Goal: Task Accomplishment & Management: Complete application form

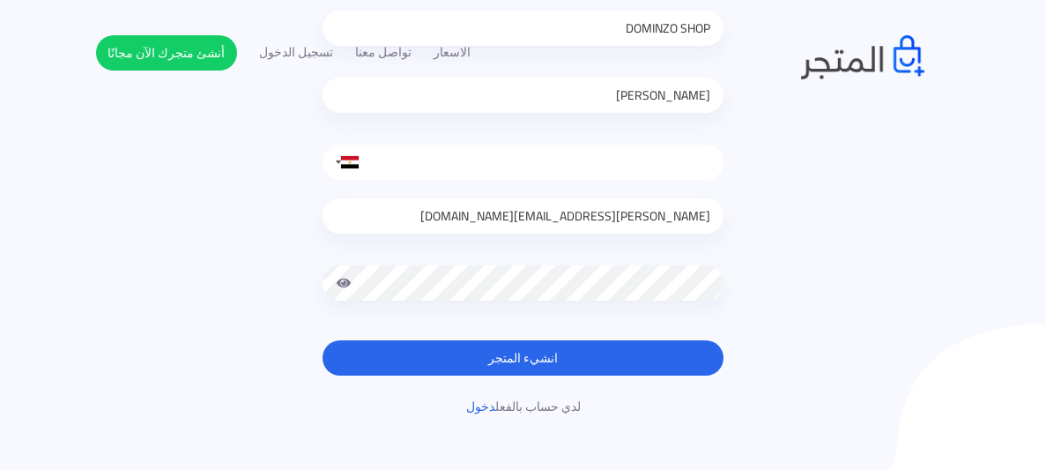
scroll to position [284, 0]
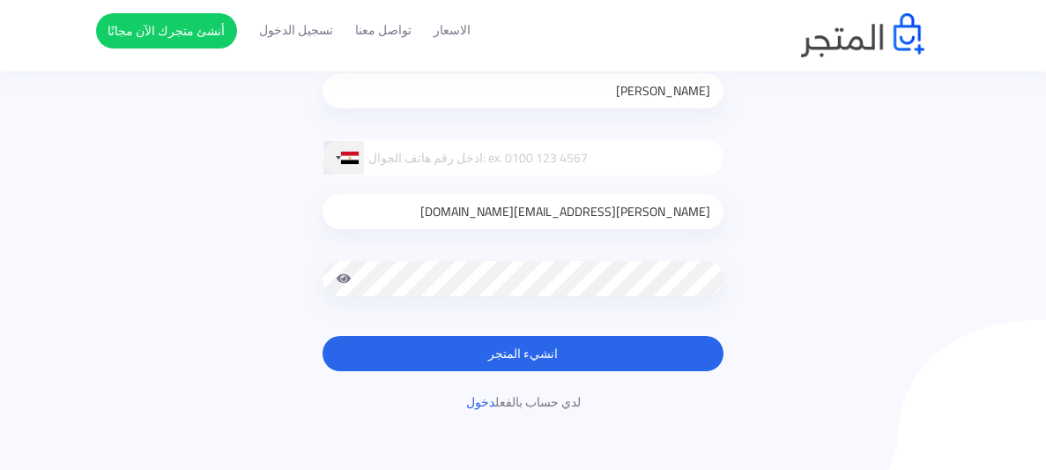
click at [344, 170] on div at bounding box center [343, 157] width 41 height 33
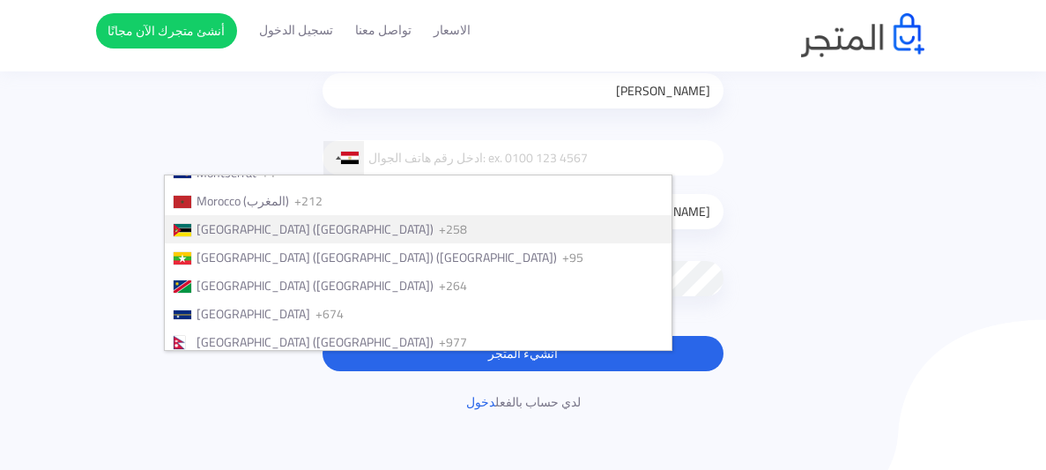
scroll to position [4149, 0]
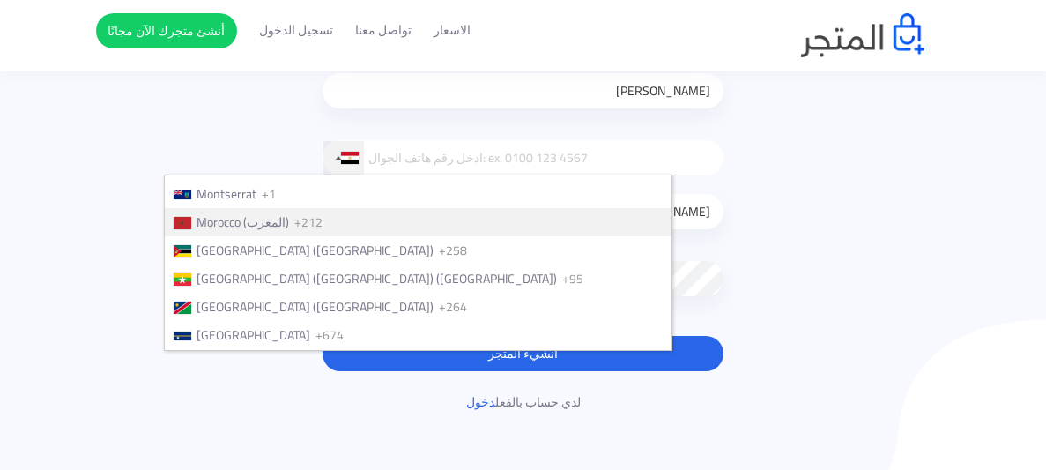
click at [448, 208] on li "Morocco (‫المغرب‬‎) +212" at bounding box center [418, 222] width 507 height 28
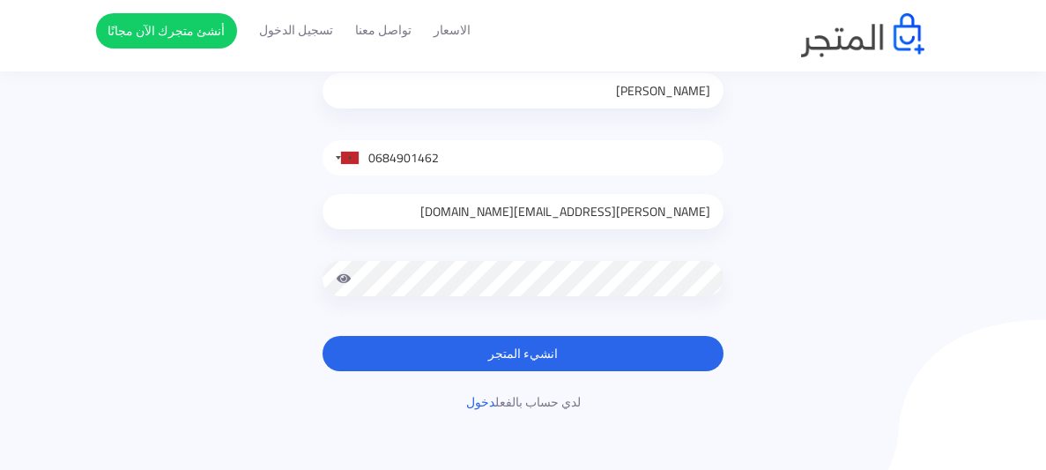
type input "0684901462"
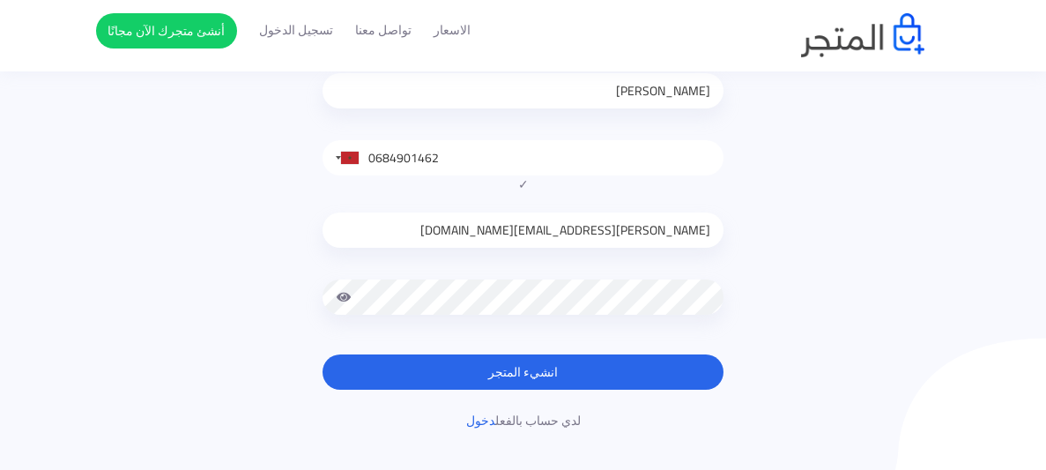
click at [606, 297] on div at bounding box center [522, 310] width 401 height 62
click at [721, 165] on input "0684901462" at bounding box center [522, 157] width 401 height 35
drag, startPoint x: 741, startPoint y: 157, endPoint x: 737, endPoint y: 382, distance: 225.6
click at [737, 382] on div "أنشئ متجرك الآن DOMINZO SHOP adam United States +1 United Kingdom +44 Afghanist…" at bounding box center [523, 183] width 855 height 493
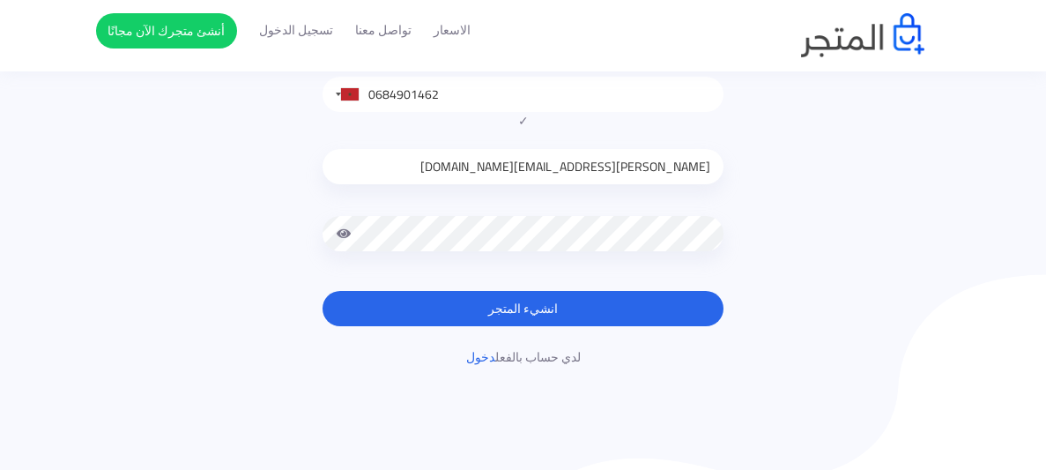
scroll to position [319, 0]
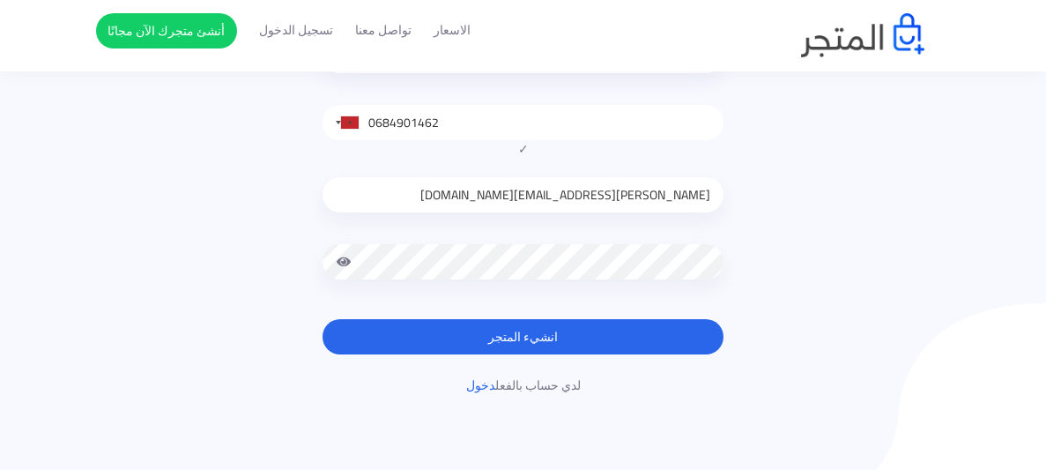
click at [344, 262] on span at bounding box center [344, 261] width 16 height 35
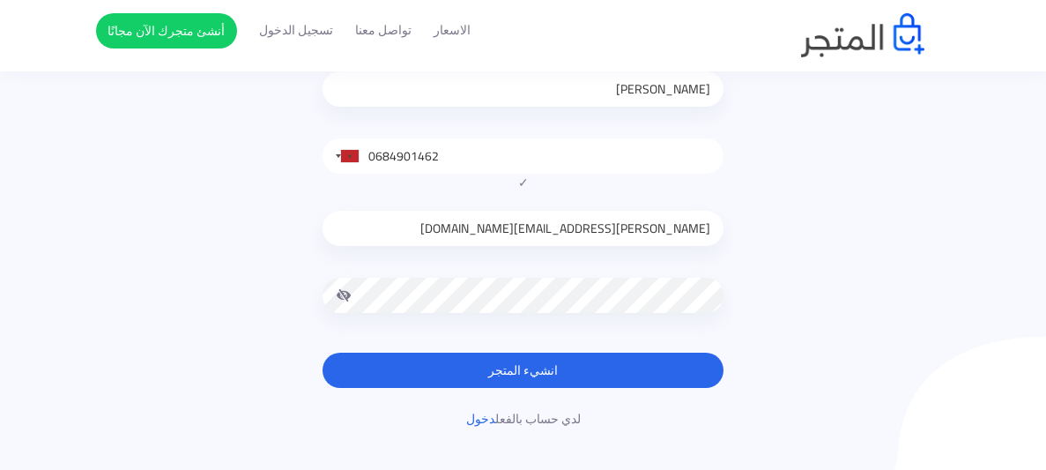
scroll to position [284, 0]
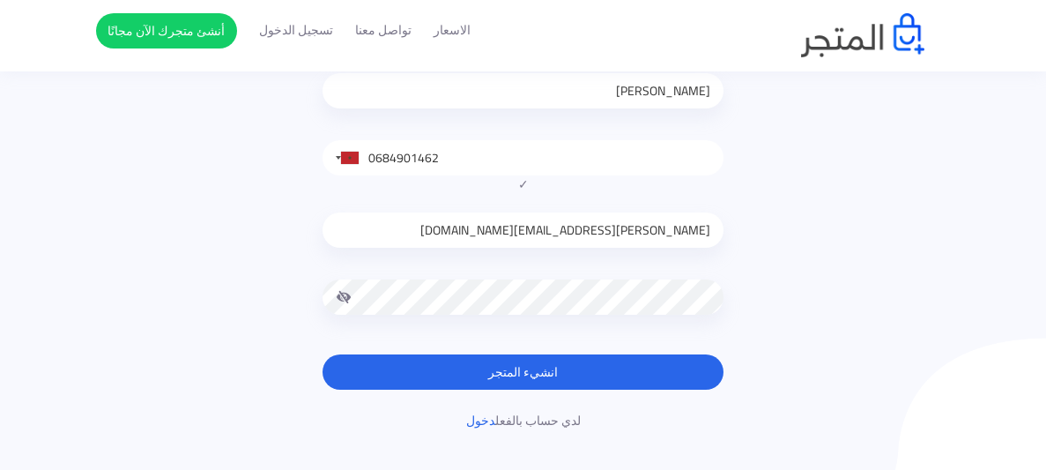
click at [581, 340] on form "أنشئ متجرك الآن DOMINZO SHOP adam United States +1 United Kingdom +44 Afghanist…" at bounding box center [522, 163] width 401 height 453
click at [596, 385] on button "انشيء المتجر" at bounding box center [522, 371] width 401 height 35
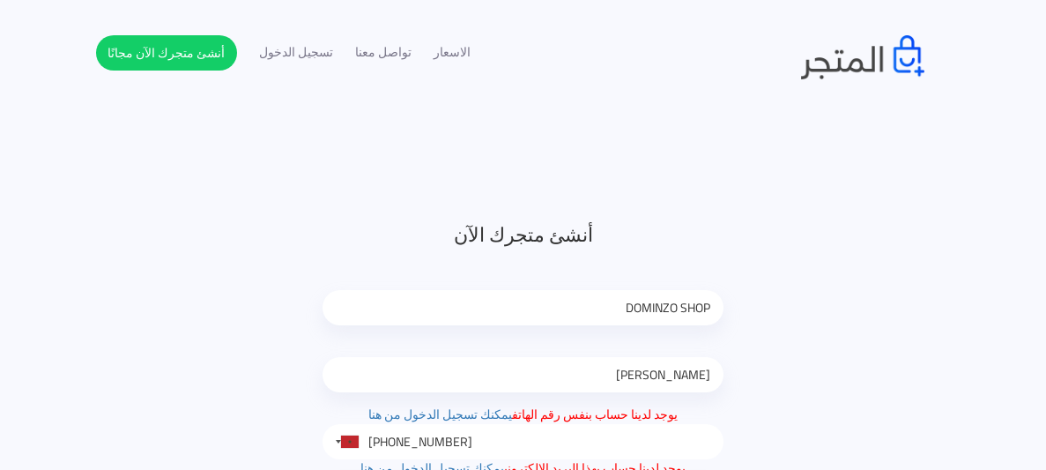
click at [587, 383] on input "adam" at bounding box center [522, 374] width 401 height 35
drag, startPoint x: 814, startPoint y: 425, endPoint x: 820, endPoint y: 330, distance: 94.5
click at [820, 330] on div "أنشئ متجرك الآن DOMINZO SHOP adam يوجد لدينا حساب بنفس رقم الهاتف يمكنك تسجيل ا…" at bounding box center [523, 457] width 855 height 475
type input "0684-901462"
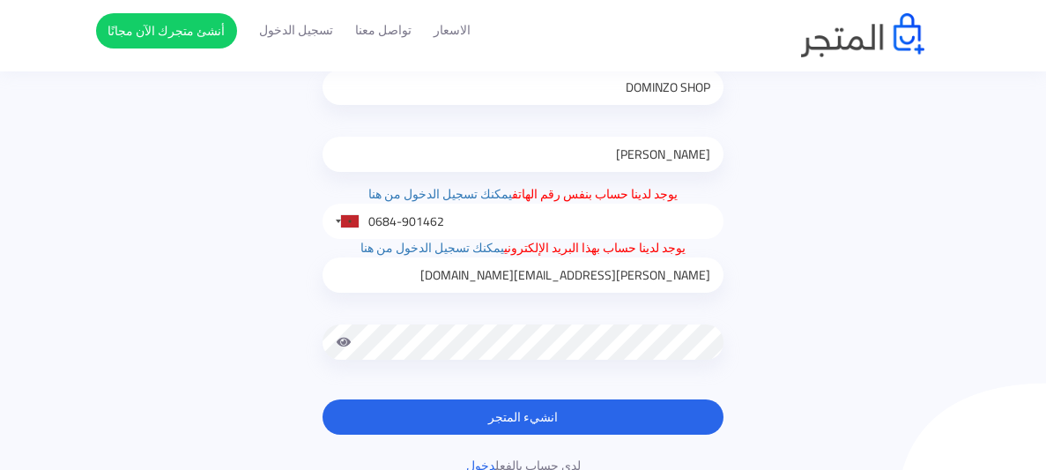
scroll to position [246, 0]
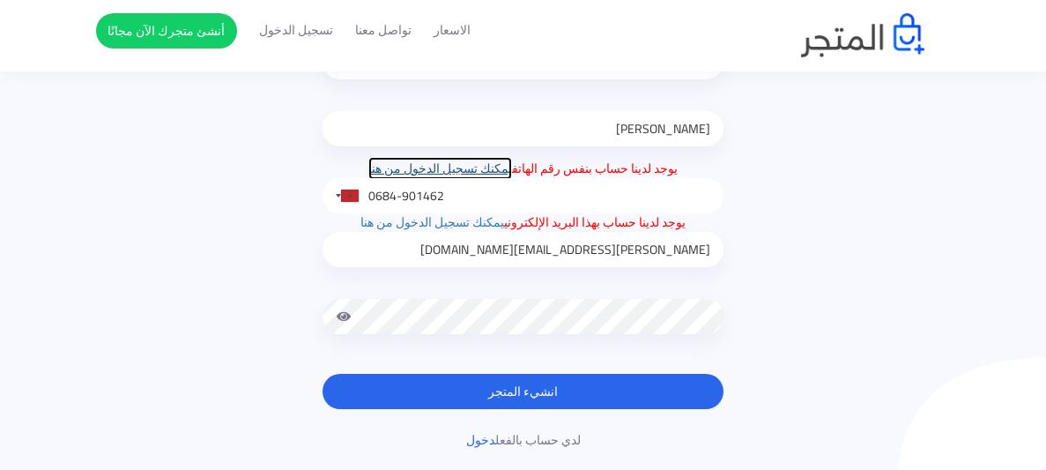
click at [440, 175] on link "يمكنك تسجيل الدخول من هنا" at bounding box center [440, 168] width 144 height 23
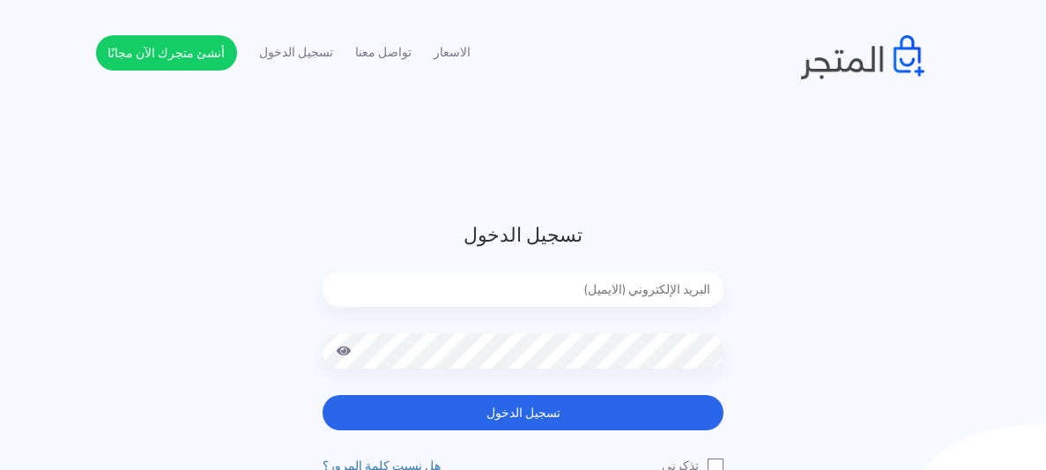
click at [585, 289] on input "email" at bounding box center [522, 288] width 401 height 35
type input "[PERSON_NAME][EMAIL_ADDRESS][DOMAIN_NAME]"
click at [605, 374] on div at bounding box center [522, 364] width 401 height 62
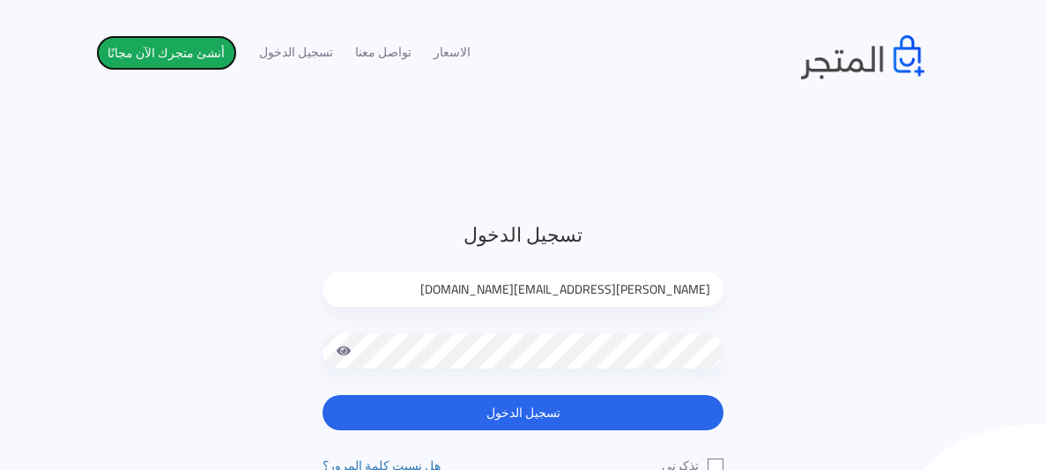
click at [181, 44] on link "أنشئ متجرك الآن مجانًا" at bounding box center [166, 52] width 141 height 35
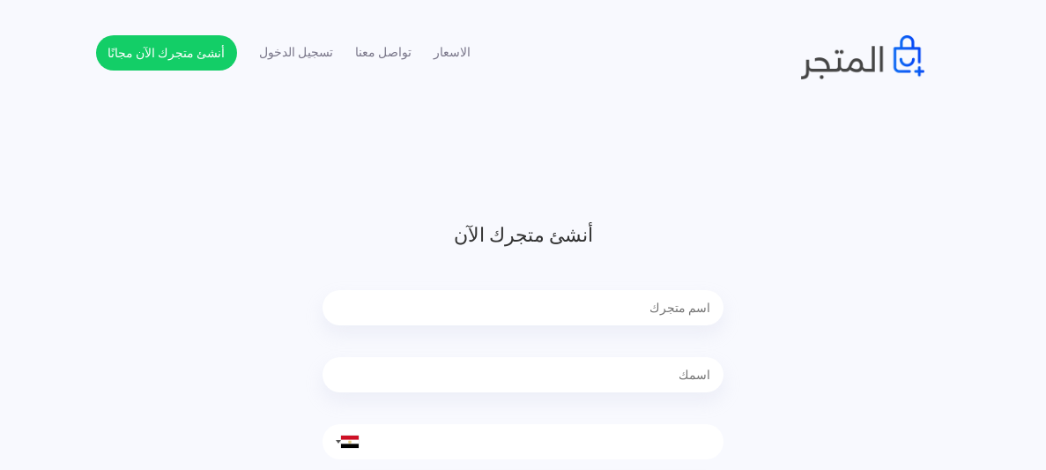
click at [933, 44] on div at bounding box center [869, 57] width 137 height 44
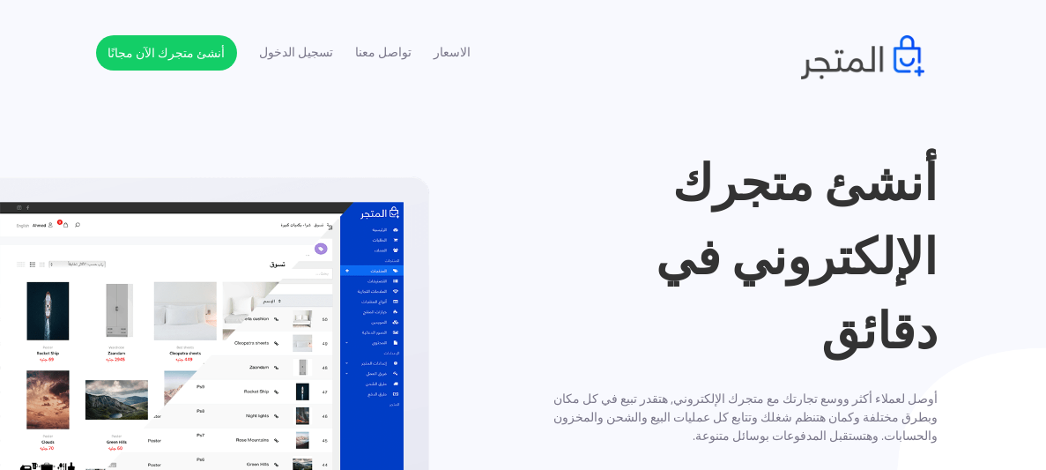
click at [747, 286] on h1 "أنشئ متجرك الإلكتروني في دقائق" at bounding box center [737, 256] width 401 height 222
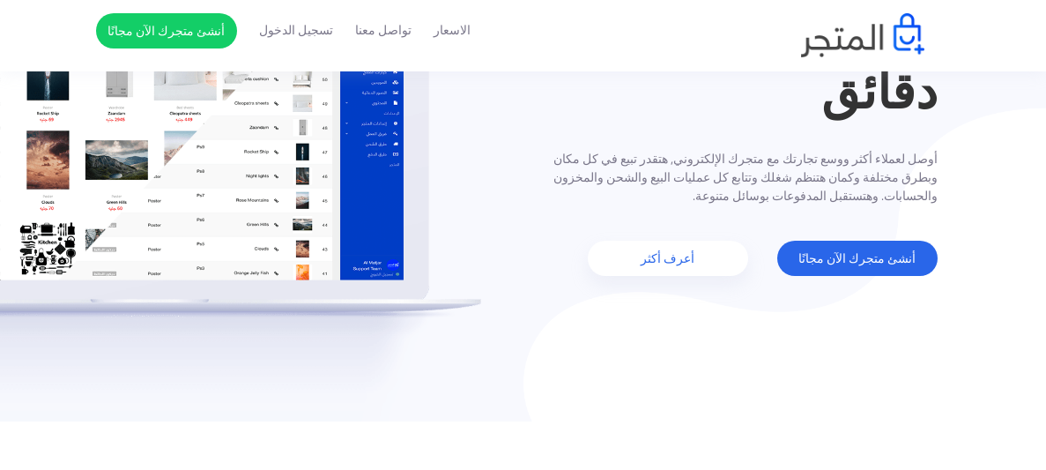
scroll to position [281, 0]
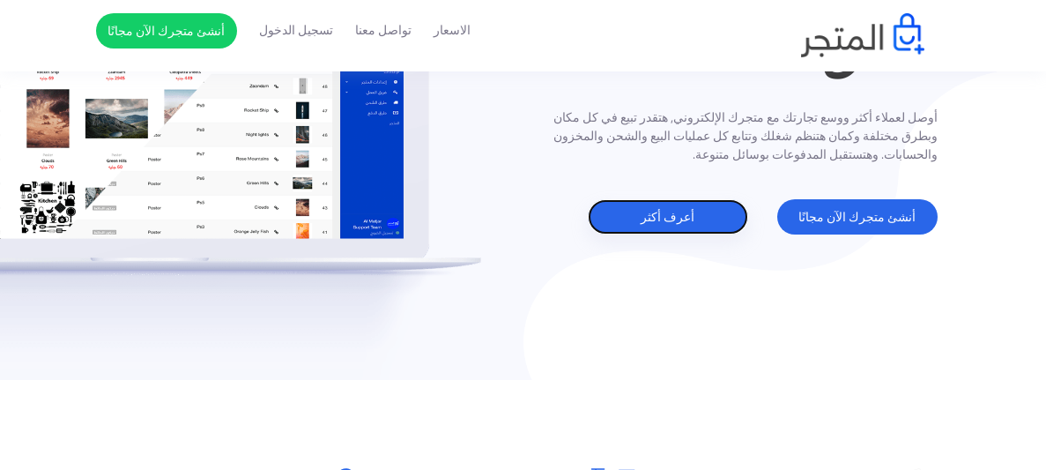
click at [710, 205] on link "أعرف أكثر" at bounding box center [668, 216] width 160 height 35
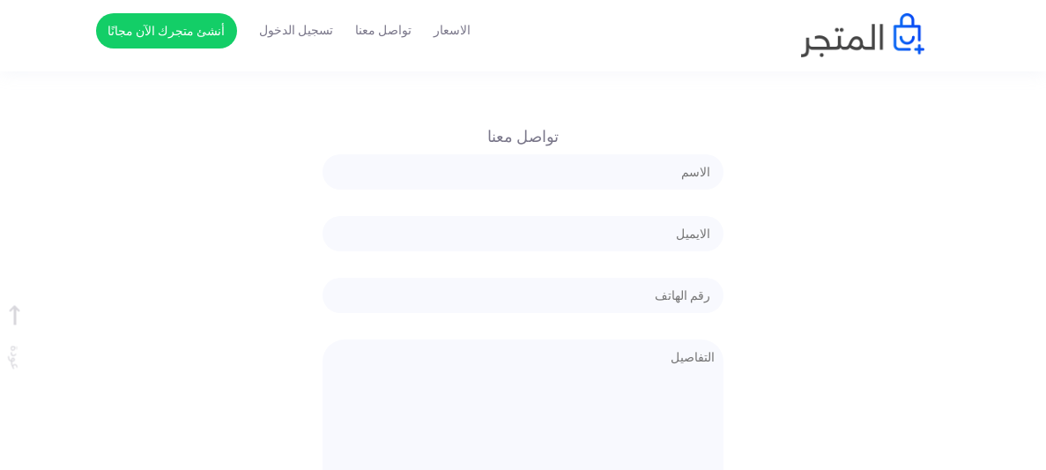
scroll to position [2949, 0]
click at [634, 194] on div at bounding box center [522, 189] width 401 height 62
click at [651, 158] on input "text" at bounding box center [522, 175] width 401 height 35
type input "adam"
click at [611, 230] on input "email" at bounding box center [522, 236] width 401 height 35
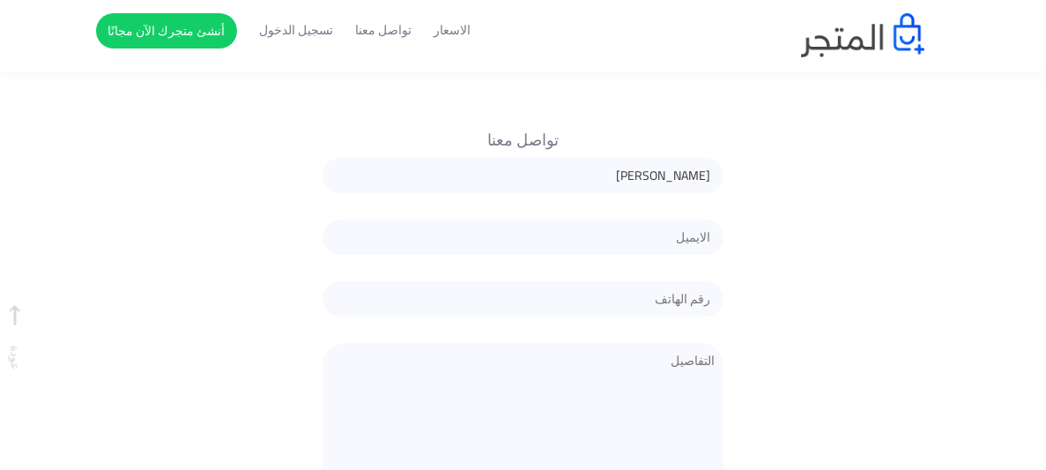
type input "[PERSON_NAME][EMAIL_ADDRESS][DOMAIN_NAME]"
click at [626, 292] on input "text" at bounding box center [522, 298] width 401 height 35
type input "0684901462"
click at [627, 343] on textarea at bounding box center [522, 422] width 401 height 159
type textarea "orid"
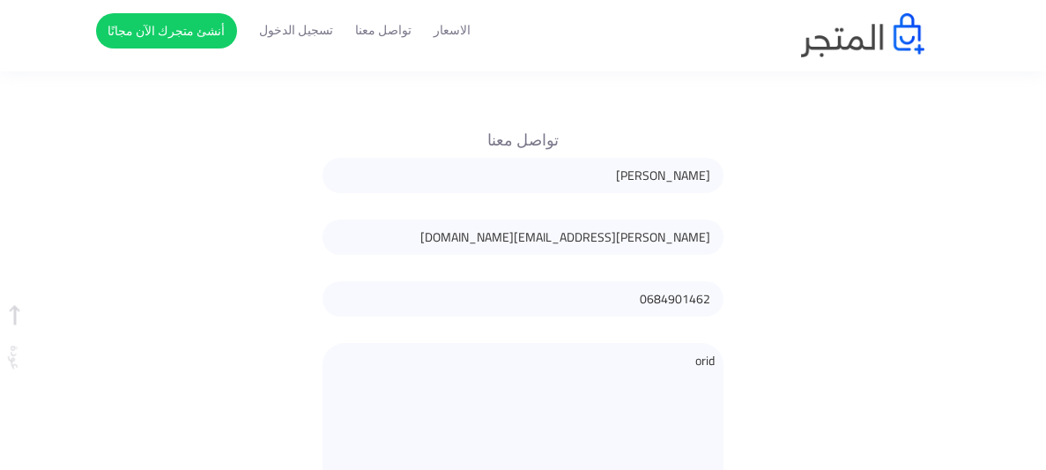
click at [938, 210] on form "تواصل معنا eyJpdiI6Ik9aL0xNTlJwMzJKUG82bkIzN2lwSnc9PSIsInZhbHVlIjoiVkt0L2M1Sjls…" at bounding box center [523, 345] width 855 height 446
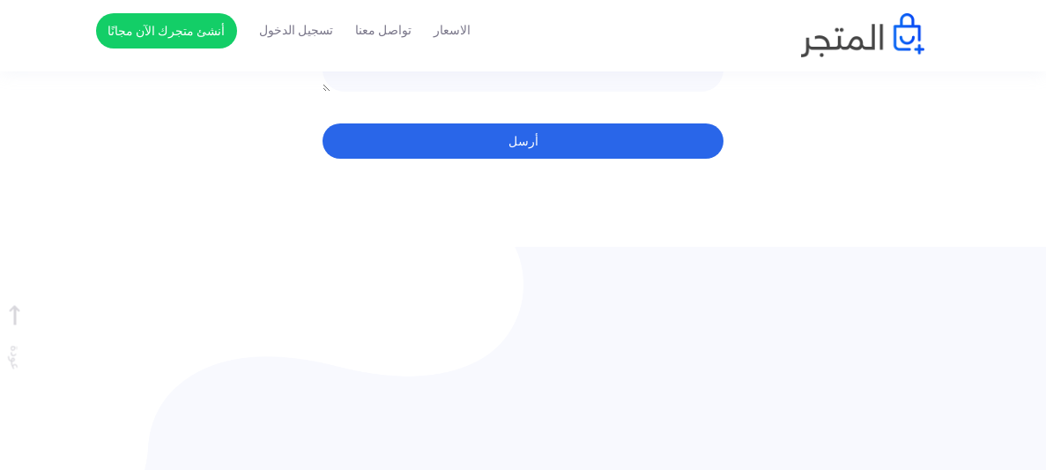
scroll to position [3407, 0]
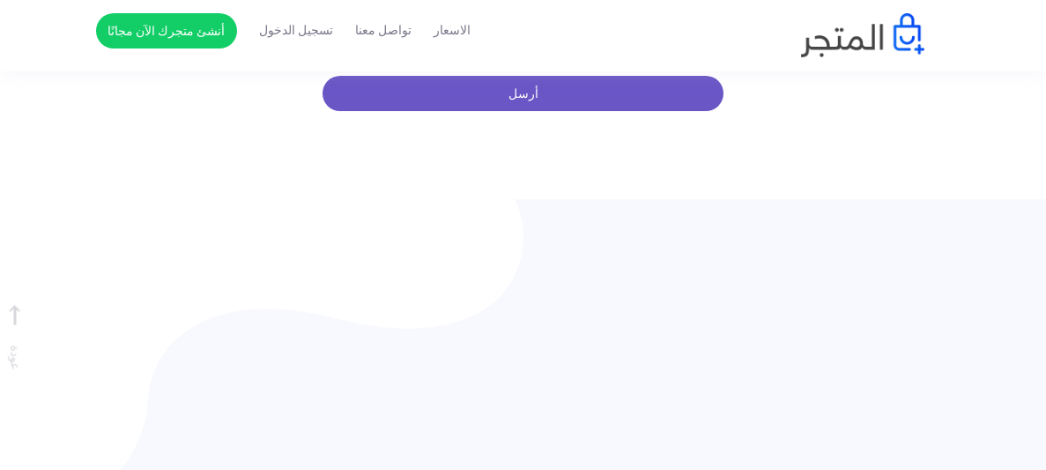
click at [649, 81] on button "أرسل" at bounding box center [522, 93] width 401 height 35
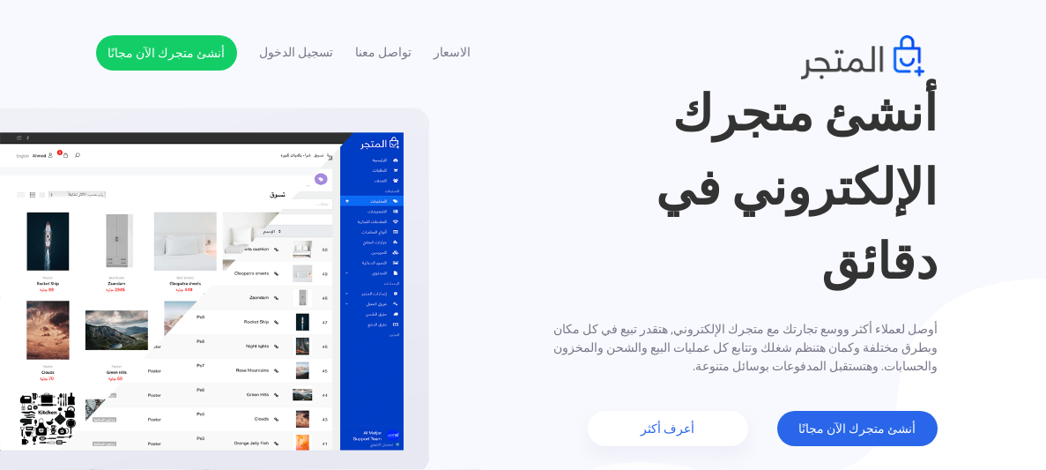
scroll to position [70, 0]
click at [302, 53] on link "تسجيل الدخول" at bounding box center [296, 52] width 74 height 19
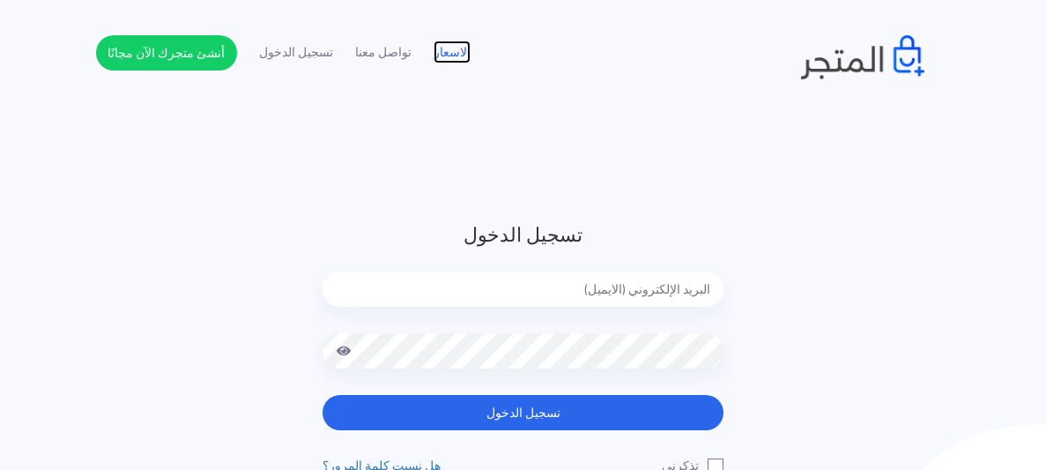
click at [444, 50] on link "الاسعار" at bounding box center [451, 52] width 37 height 19
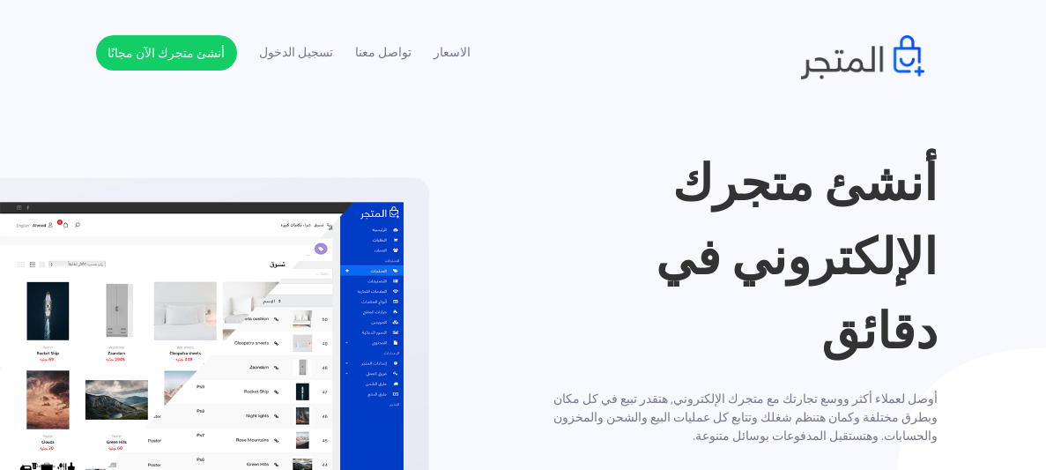
scroll to position [1815, 0]
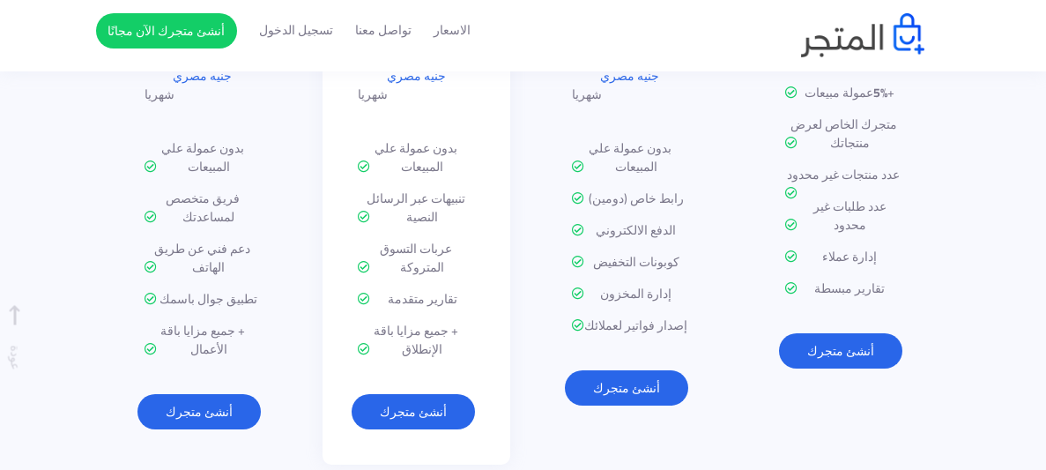
scroll to position [2167, 0]
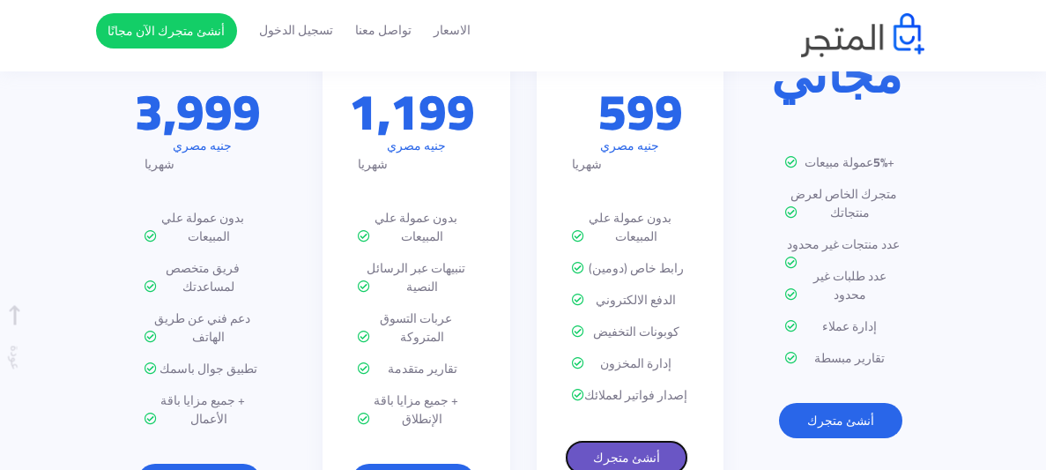
click at [658, 440] on link "أنشئ متجرك" at bounding box center [626, 457] width 123 height 35
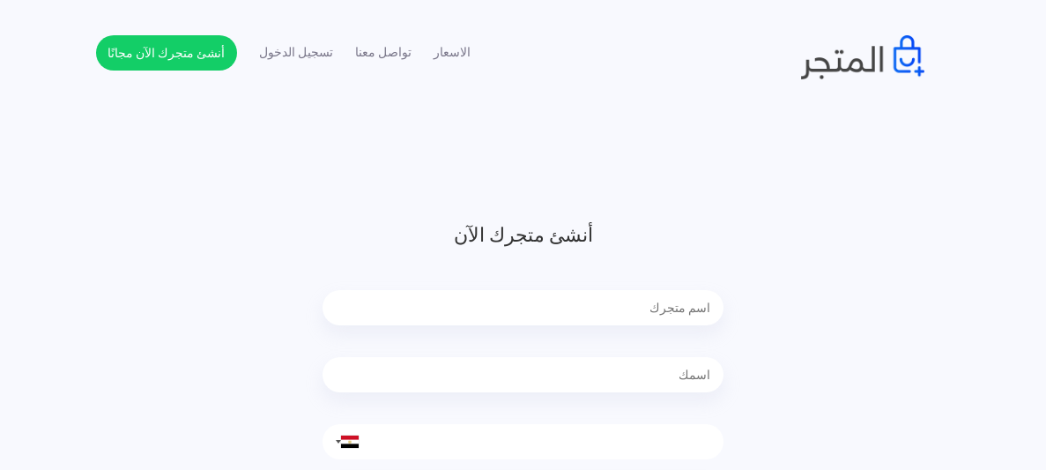
click at [662, 321] on input "text" at bounding box center [522, 307] width 401 height 35
type input "DOMINZO SHOP"
click at [654, 372] on input "text" at bounding box center [522, 374] width 401 height 35
type input "adam"
click at [571, 438] on input "tel" at bounding box center [522, 441] width 401 height 35
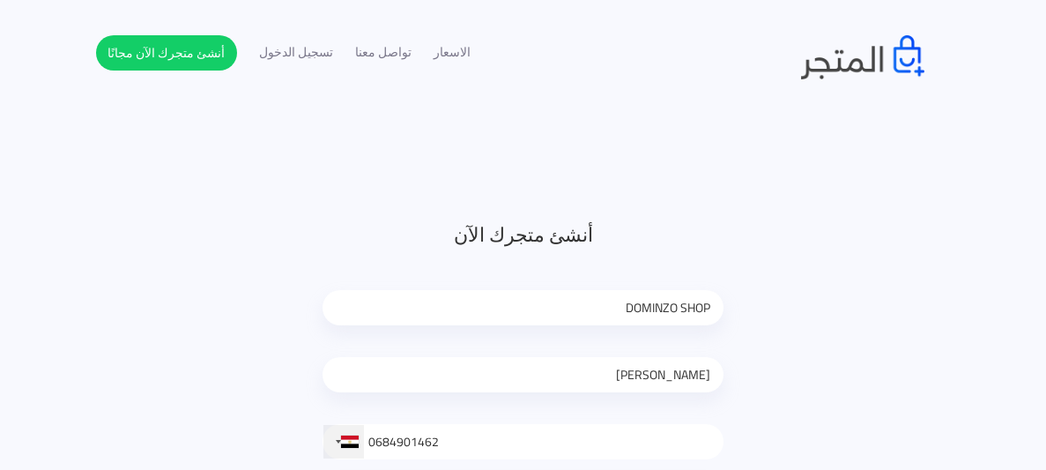
type input "0684901462"
click at [333, 429] on div at bounding box center [343, 441] width 41 height 33
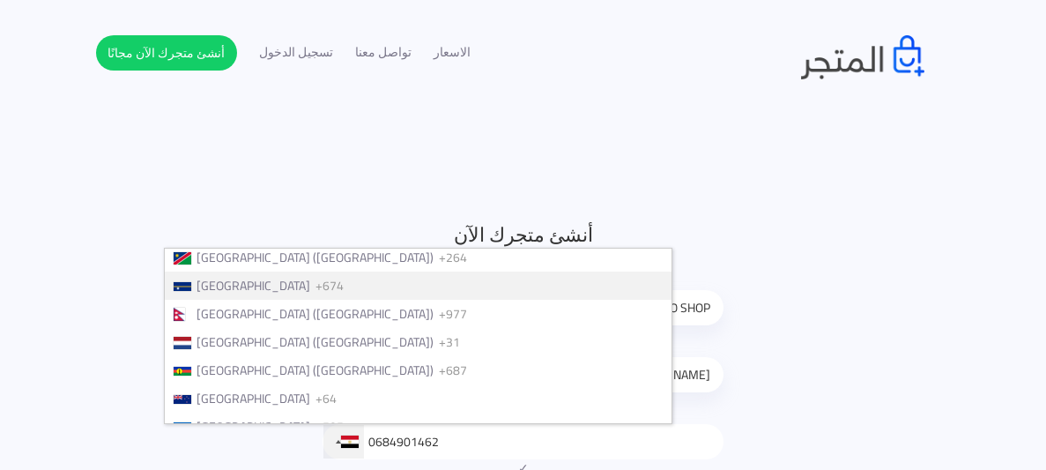
scroll to position [4160, 0]
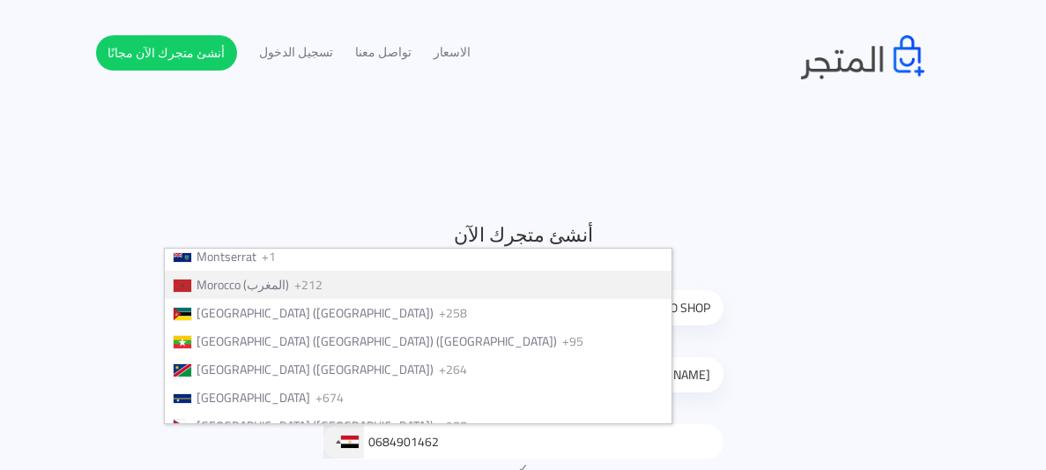
click at [191, 279] on div "List of countries" at bounding box center [183, 285] width 18 height 12
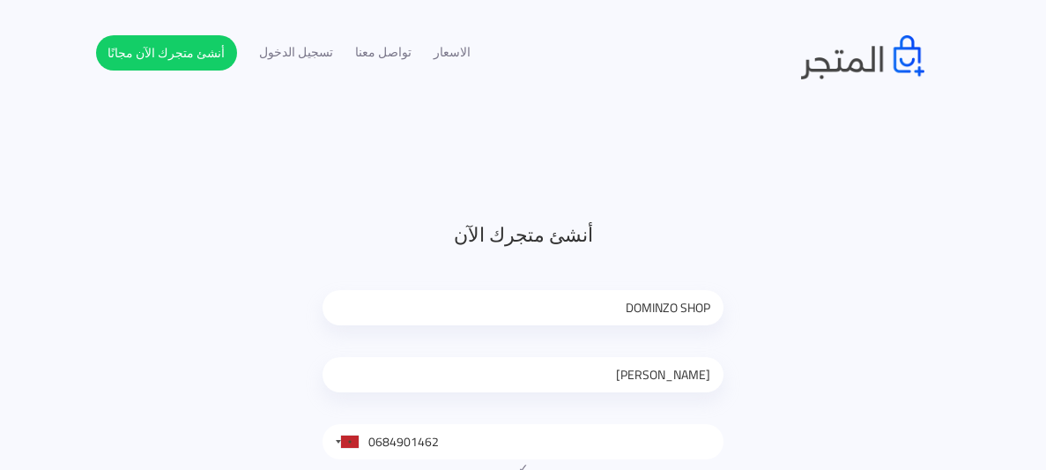
click at [838, 367] on div "أنشئ متجرك الآن DOMINZO SHOP adam United States +1 United Kingdom +44 Afghanist…" at bounding box center [523, 466] width 855 height 493
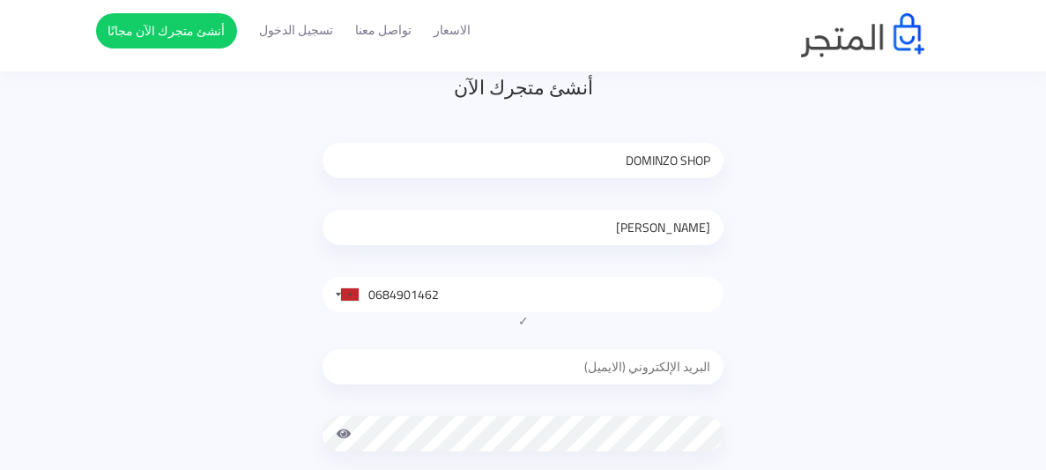
scroll to position [211, 0]
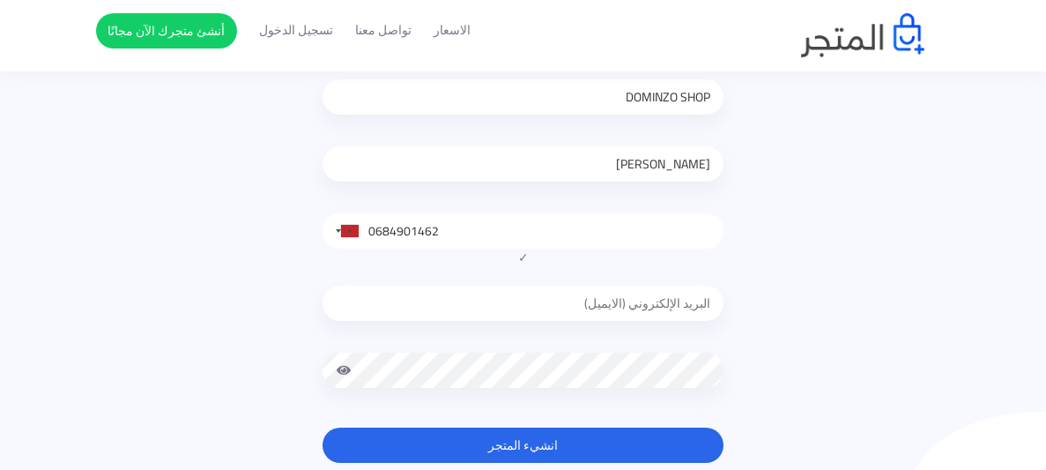
click at [696, 295] on input "email" at bounding box center [522, 302] width 401 height 35
type input "adam.adam65t@gmail.com"
click at [559, 427] on button "انشيء المتجر" at bounding box center [522, 444] width 401 height 35
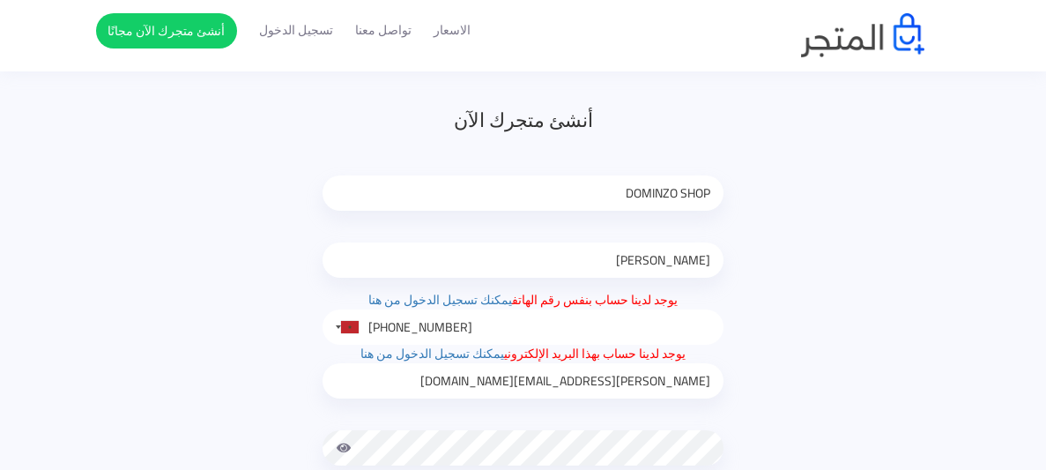
scroll to position [140, 0]
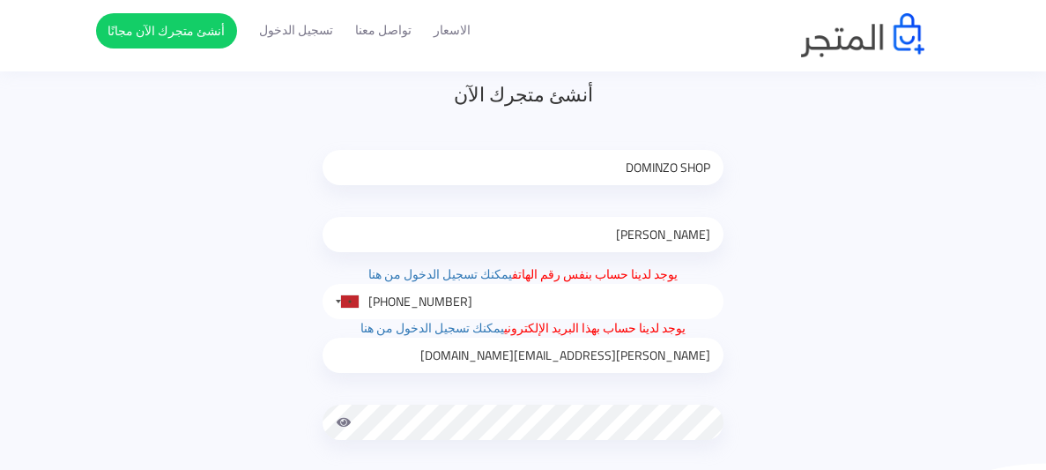
type input "0684-901462"
click at [442, 329] on link "يمكنك تسجيل الدخول من هنا" at bounding box center [432, 327] width 144 height 23
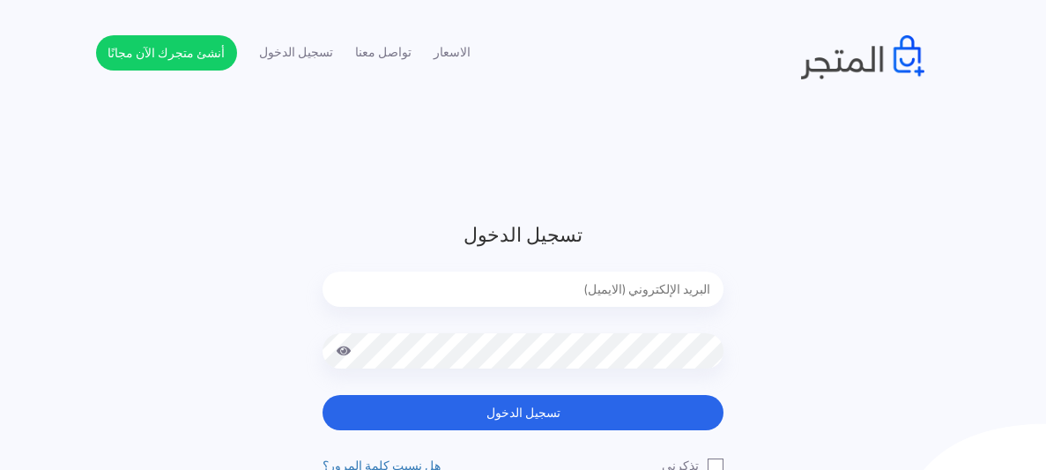
click at [566, 287] on input "email" at bounding box center [522, 288] width 401 height 35
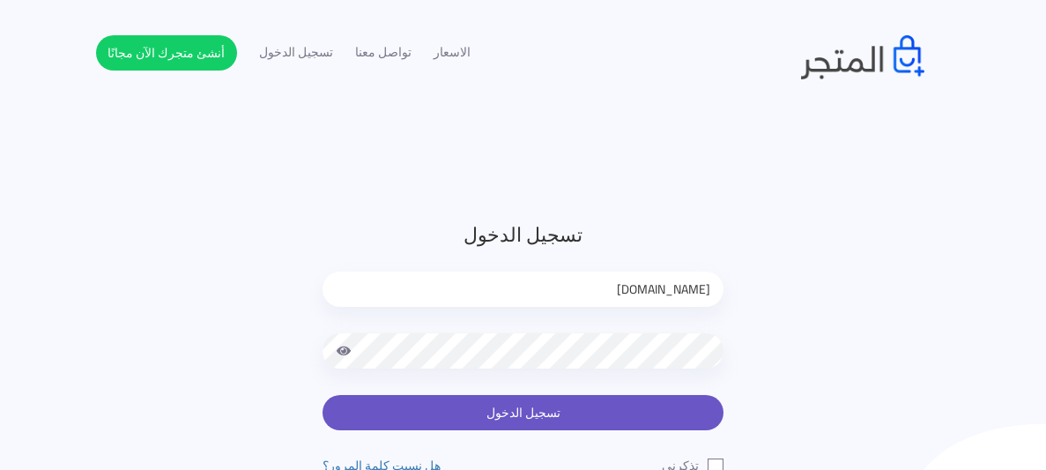
click at [619, 411] on button "تسجيل الدخول" at bounding box center [522, 412] width 401 height 35
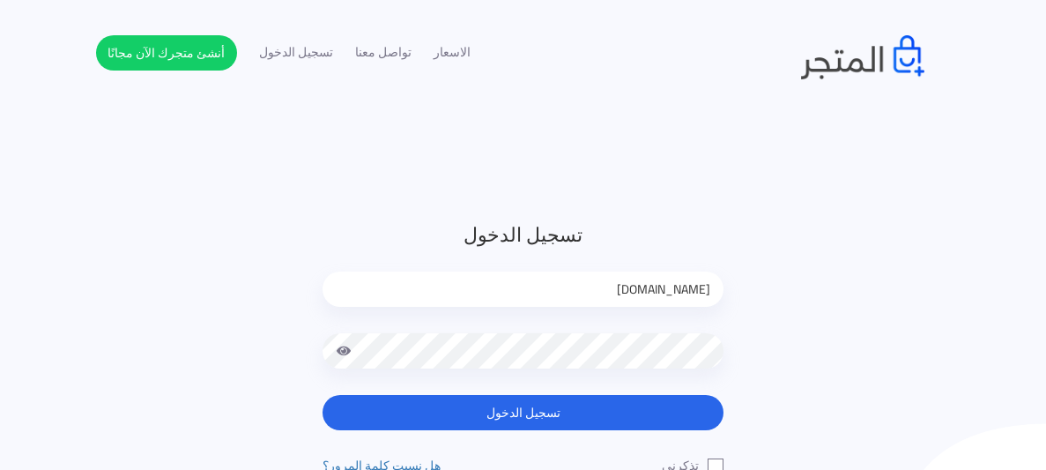
click at [343, 351] on span at bounding box center [344, 350] width 16 height 35
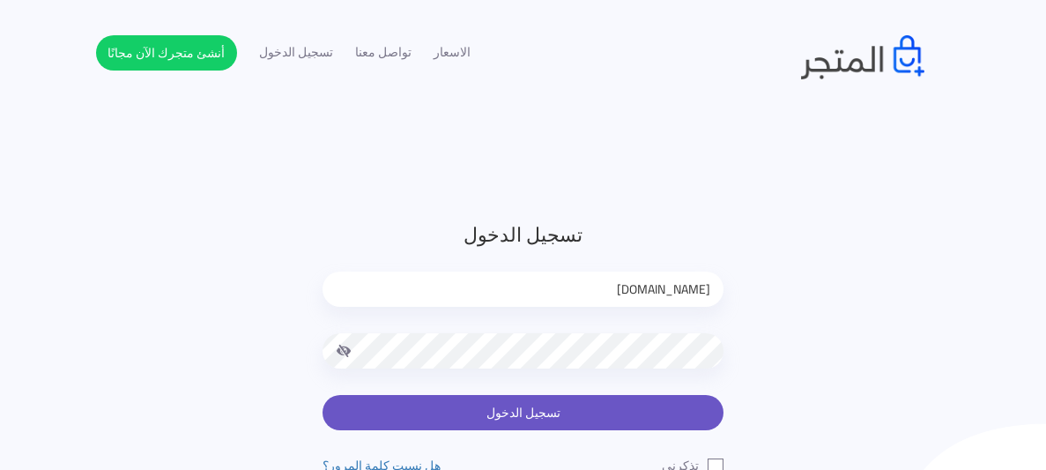
click at [477, 416] on button "تسجيل الدخول" at bounding box center [522, 412] width 401 height 35
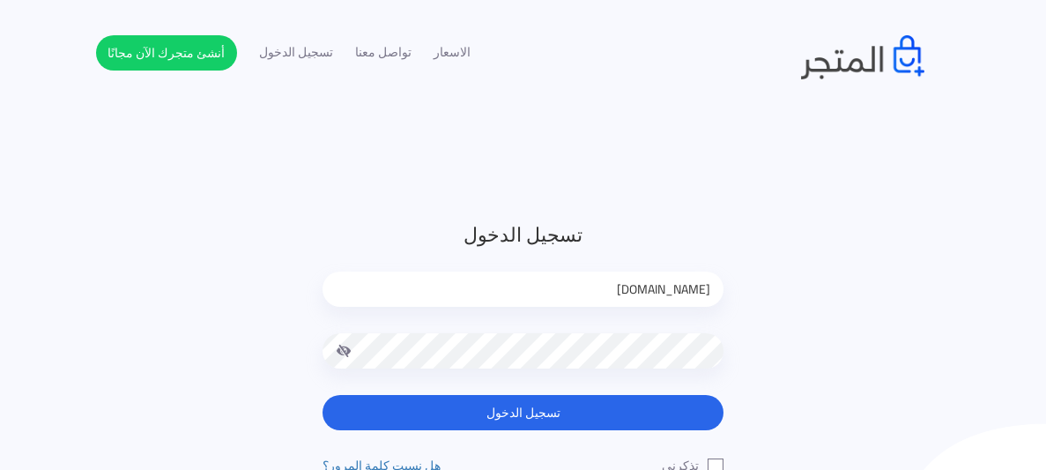
click at [567, 285] on input "[DOMAIN_NAME]" at bounding box center [522, 288] width 401 height 35
type input "[DOMAIN_NAME]@"
click at [571, 433] on div "تسجيل الدخول [DOMAIN_NAME]@ تسجيل الدخول تذكرني" at bounding box center [522, 367] width 427 height 295
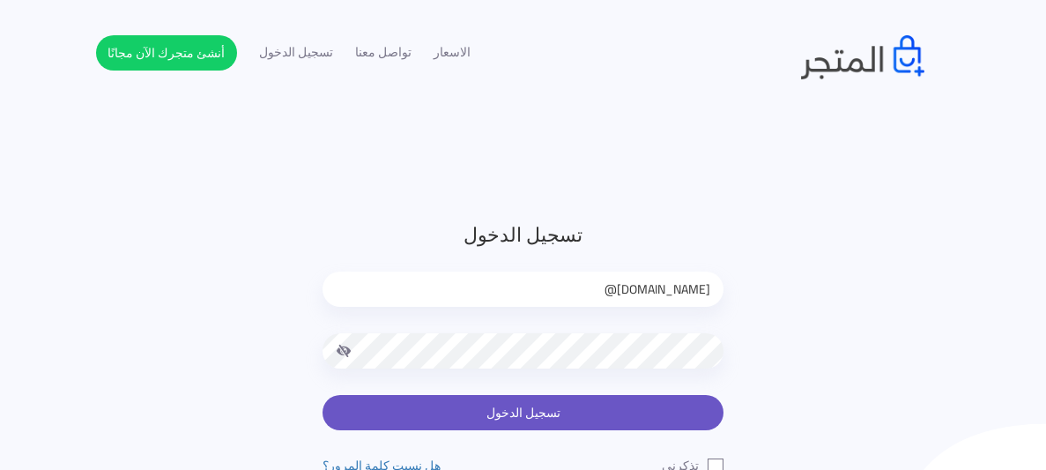
click at [568, 413] on button "تسجيل الدخول" at bounding box center [522, 412] width 401 height 35
click at [667, 403] on button "تسجيل الدخول" at bounding box center [522, 412] width 401 height 35
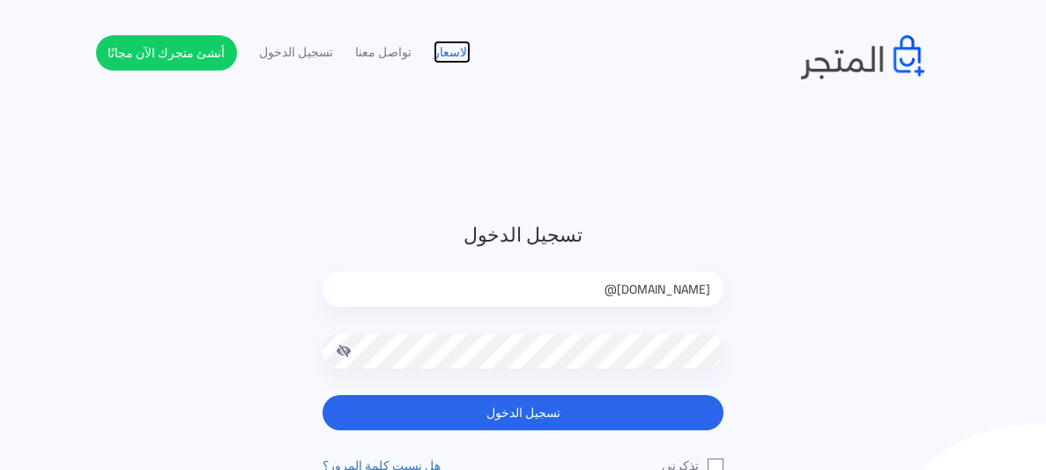
click at [465, 47] on link "الاسعار" at bounding box center [451, 52] width 37 height 19
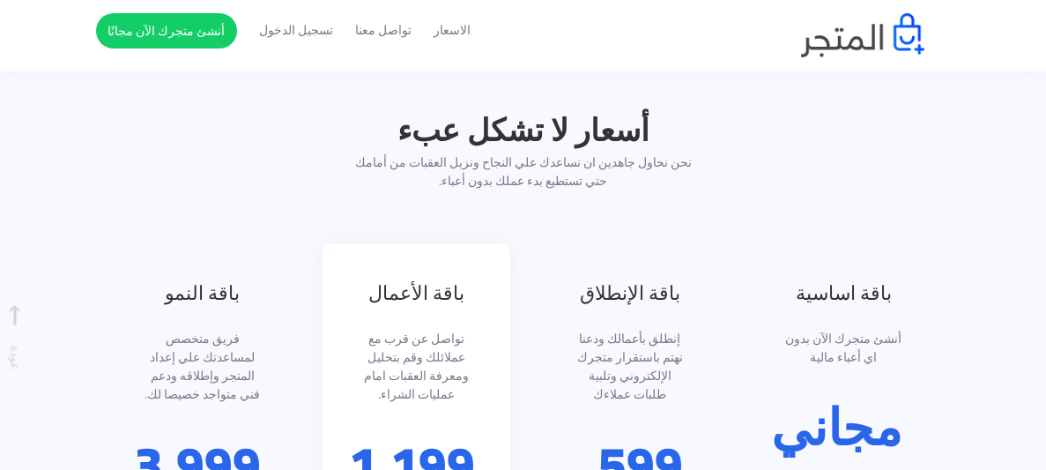
scroll to position [1815, 0]
